Goal: Find specific page/section

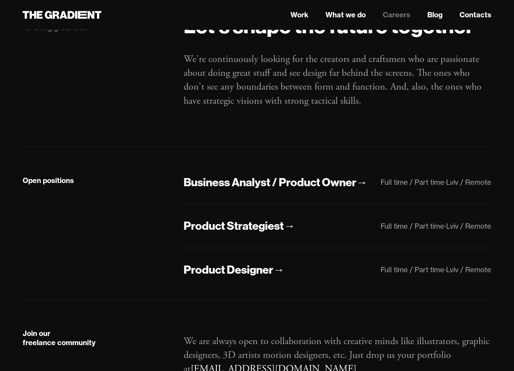
scroll to position [57, 0]
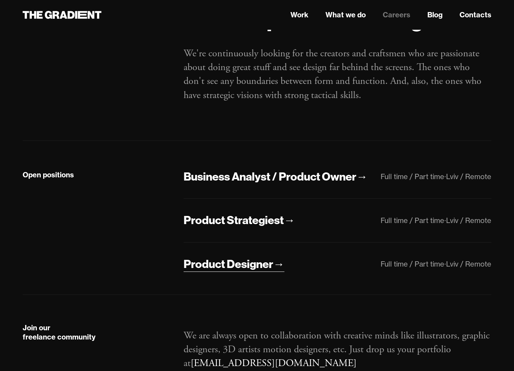
click at [251, 267] on div "Product Designer" at bounding box center [229, 264] width 90 height 15
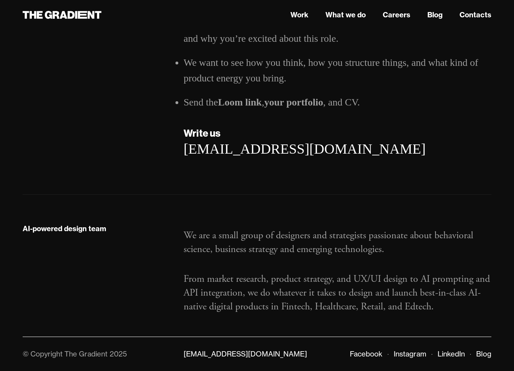
scroll to position [1136, 0]
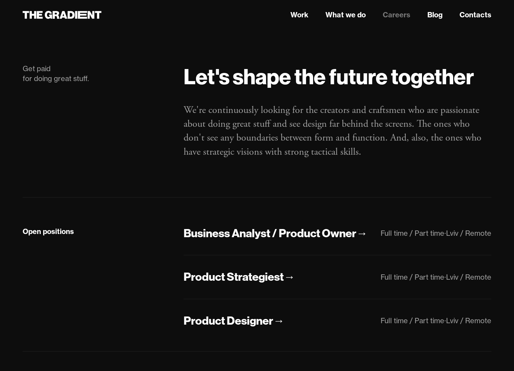
scroll to position [57, 0]
